Goal: Task Accomplishment & Management: Use online tool/utility

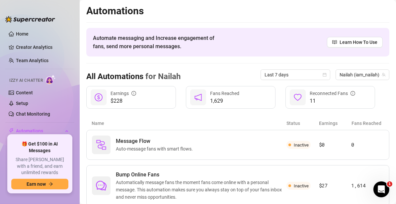
click at [25, 90] on link "Content" at bounding box center [24, 92] width 17 height 5
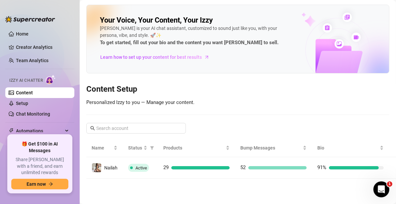
click at [24, 103] on link "Setup" at bounding box center [22, 102] width 12 height 5
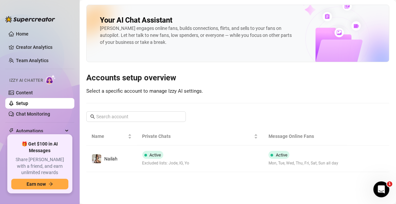
click at [43, 129] on span "Automations" at bounding box center [39, 130] width 47 height 11
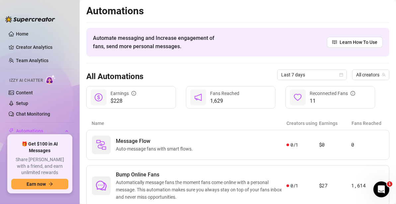
click at [227, 181] on span "Automatically message fans the moment fans come online with a personal message.…" at bounding box center [201, 189] width 170 height 22
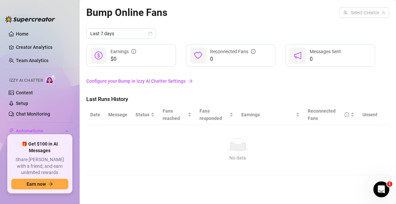
click at [179, 80] on link "Configure your Bump in Izzy AI Chatter Settings" at bounding box center [237, 80] width 303 height 7
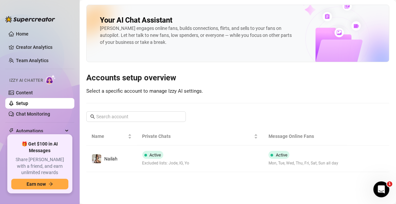
click at [37, 131] on span "Automations" at bounding box center [39, 130] width 47 height 11
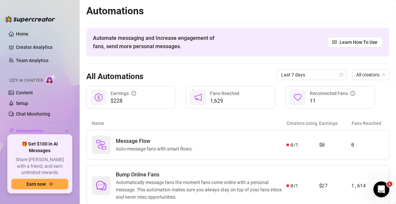
click at [140, 148] on span "Auto-message fans with smart flows." at bounding box center [156, 148] width 80 height 7
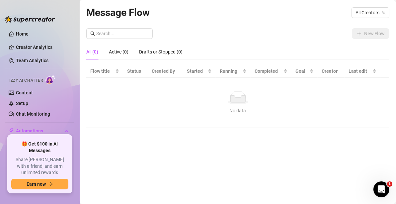
click at [29, 33] on link "Home" at bounding box center [22, 33] width 13 height 5
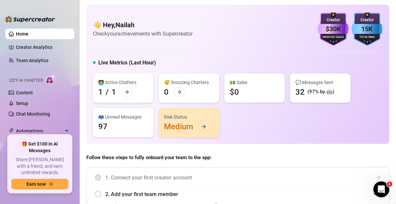
click at [203, 126] on icon "arrow-right" at bounding box center [203, 126] width 5 height 5
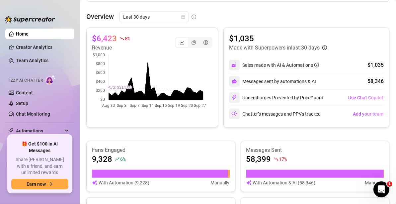
scroll to position [295, 0]
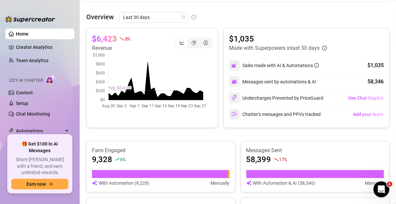
click at [354, 95] on span "Use Chat Copilot" at bounding box center [365, 97] width 35 height 5
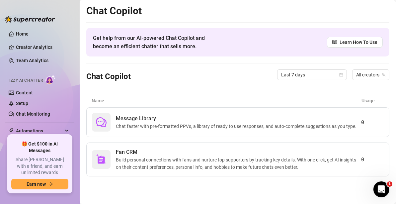
click at [322, 125] on span "Chat faster with pre-formatted PPVs, a library of ready to use responses, and a…" at bounding box center [237, 125] width 243 height 7
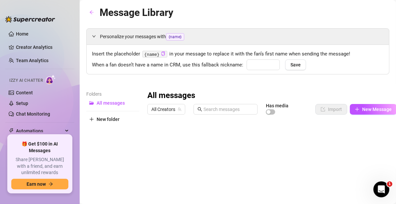
type input "Baby"
click at [48, 78] on img at bounding box center [50, 80] width 10 height 10
